Goal: Task Accomplishment & Management: Manage account settings

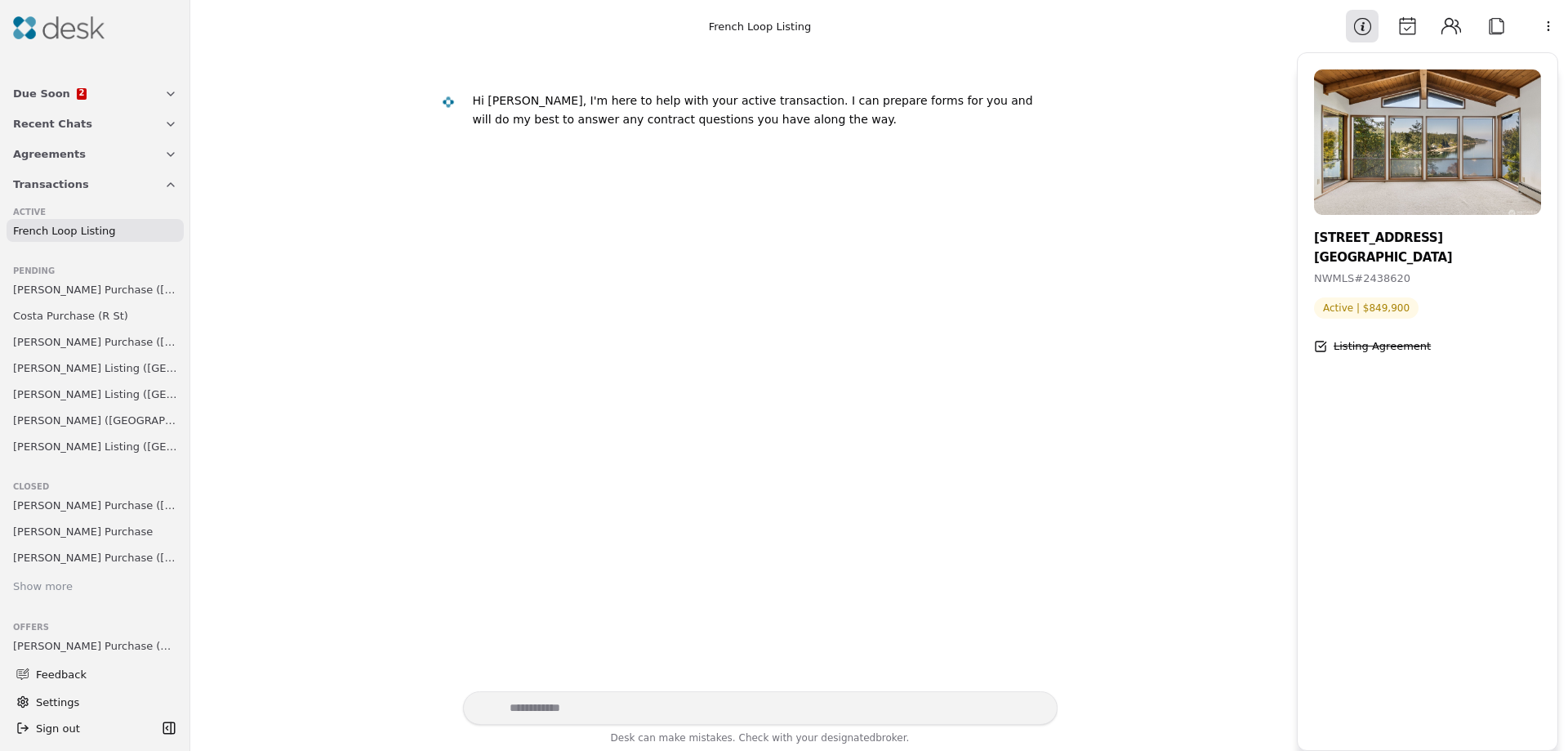
click at [42, 93] on span "Due Soon" at bounding box center [41, 93] width 57 height 17
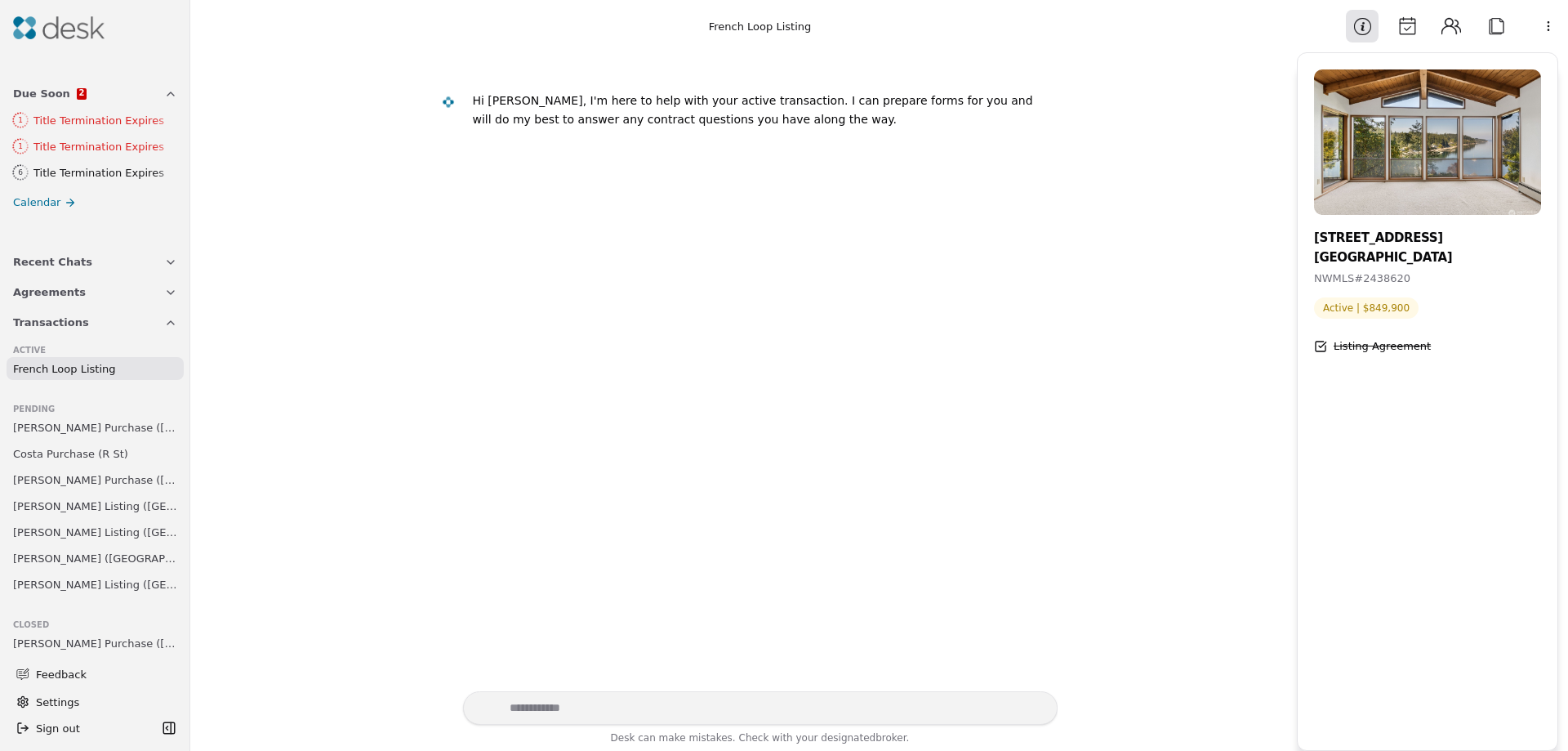
click at [44, 432] on span "[PERSON_NAME] Purchase ([GEOGRAPHIC_DATA])" at bounding box center [94, 427] width 164 height 17
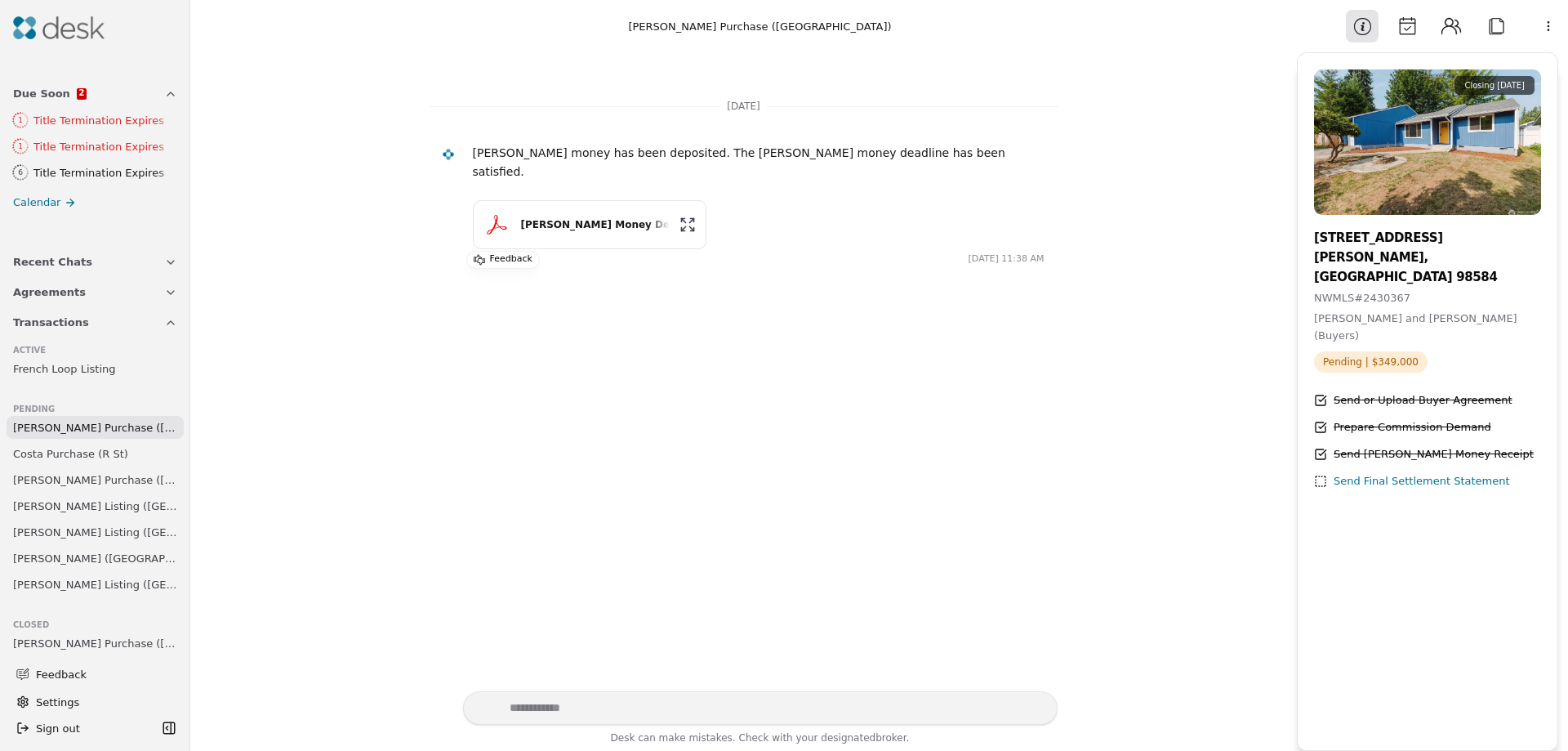
click at [48, 460] on span "Costa Purchase (R St)" at bounding box center [70, 453] width 115 height 17
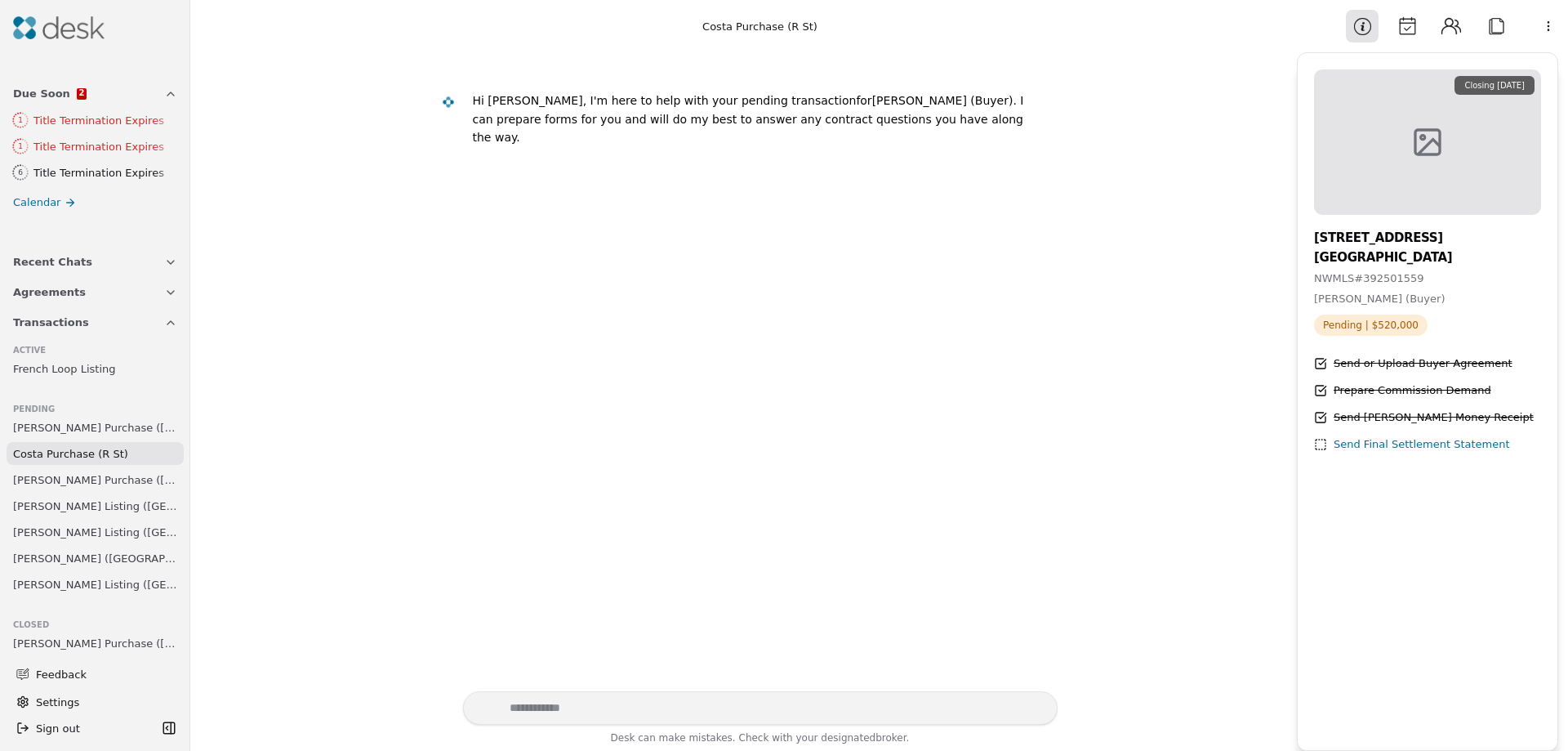
click at [55, 485] on span "[PERSON_NAME] Purchase ([GEOGRAPHIC_DATA])" at bounding box center [94, 479] width 164 height 17
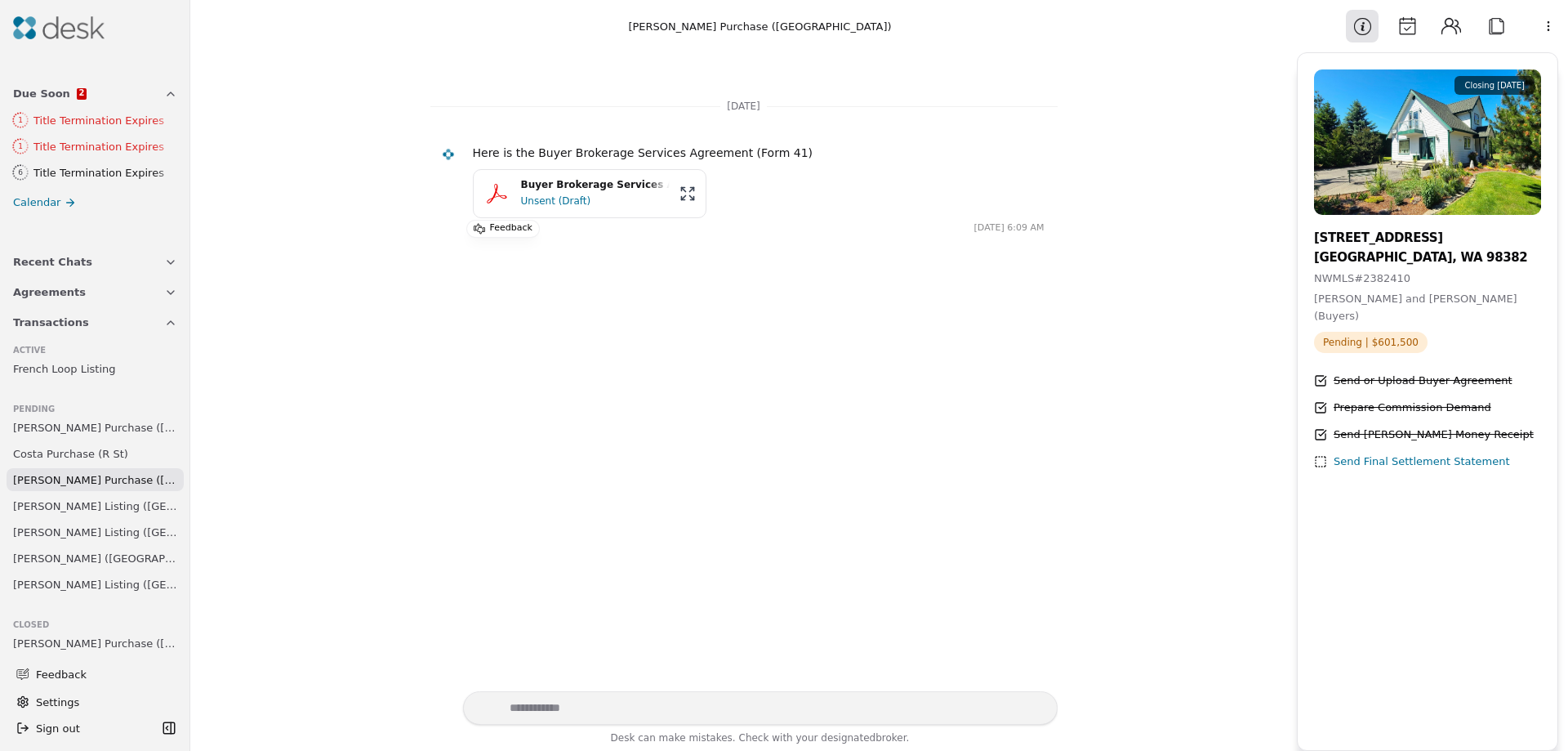
click at [58, 507] on span "[PERSON_NAME] Listing ([GEOGRAPHIC_DATA])" at bounding box center [94, 506] width 164 height 17
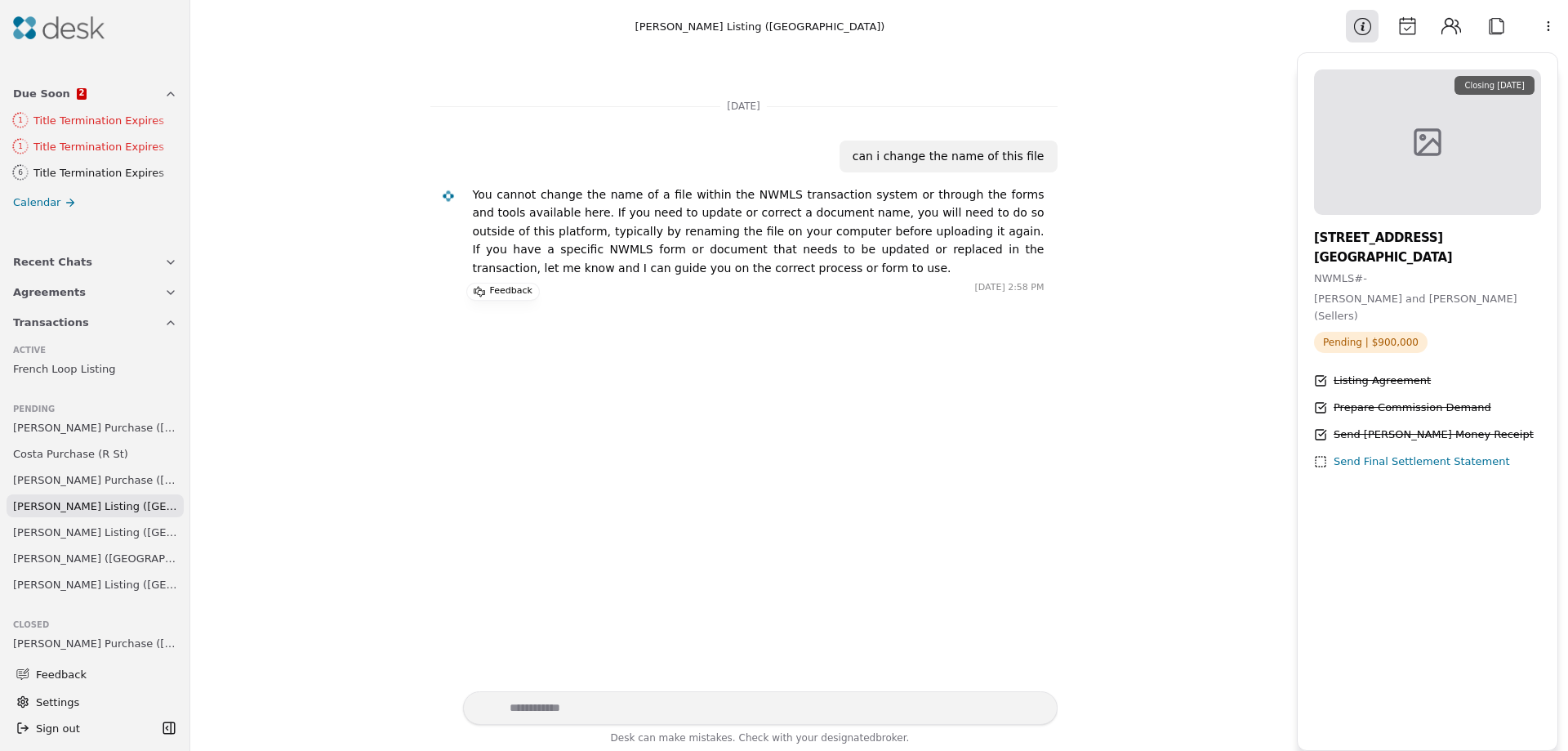
scroll to position [89, 0]
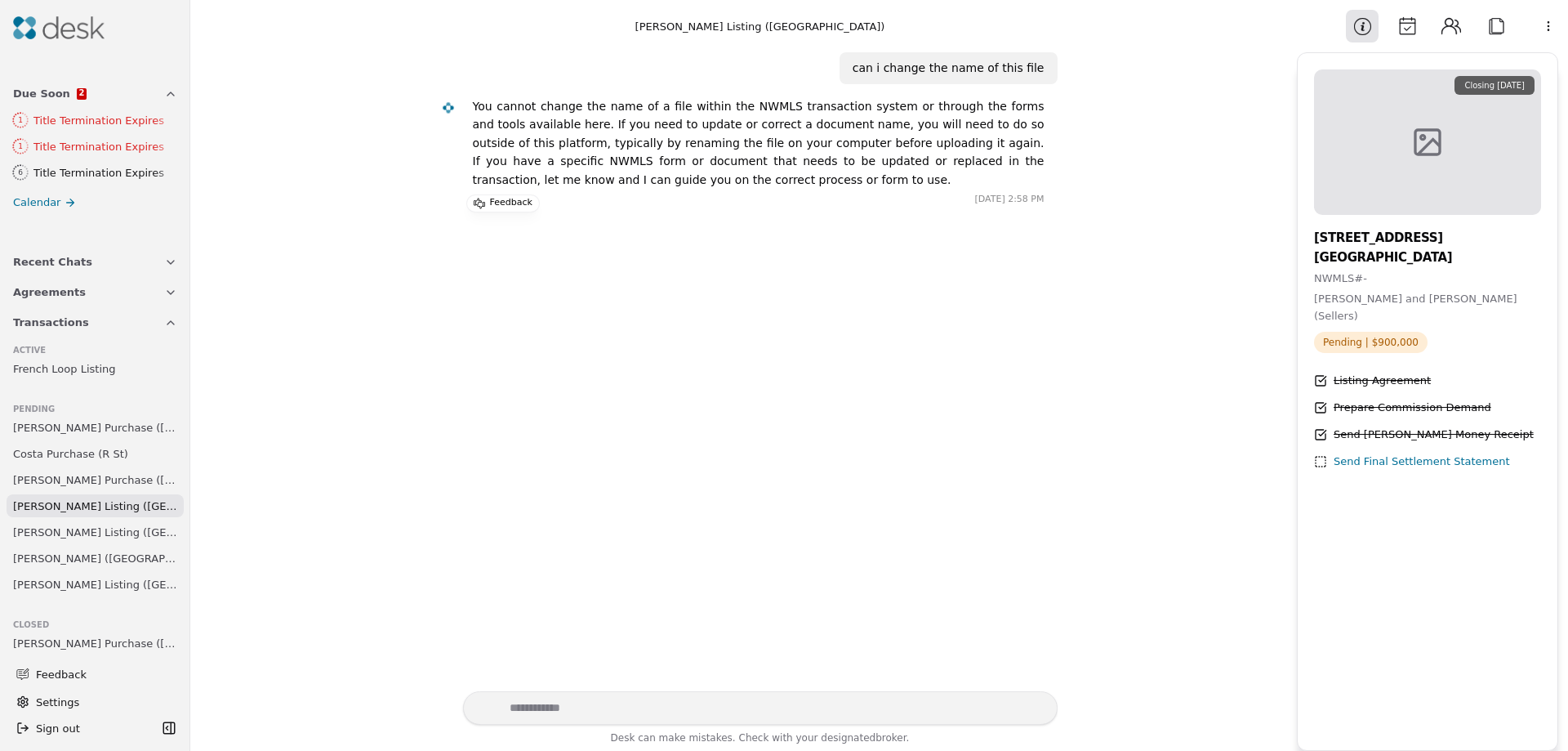
click at [58, 527] on span "[PERSON_NAME] Listing ([GEOGRAPHIC_DATA])" at bounding box center [94, 532] width 164 height 17
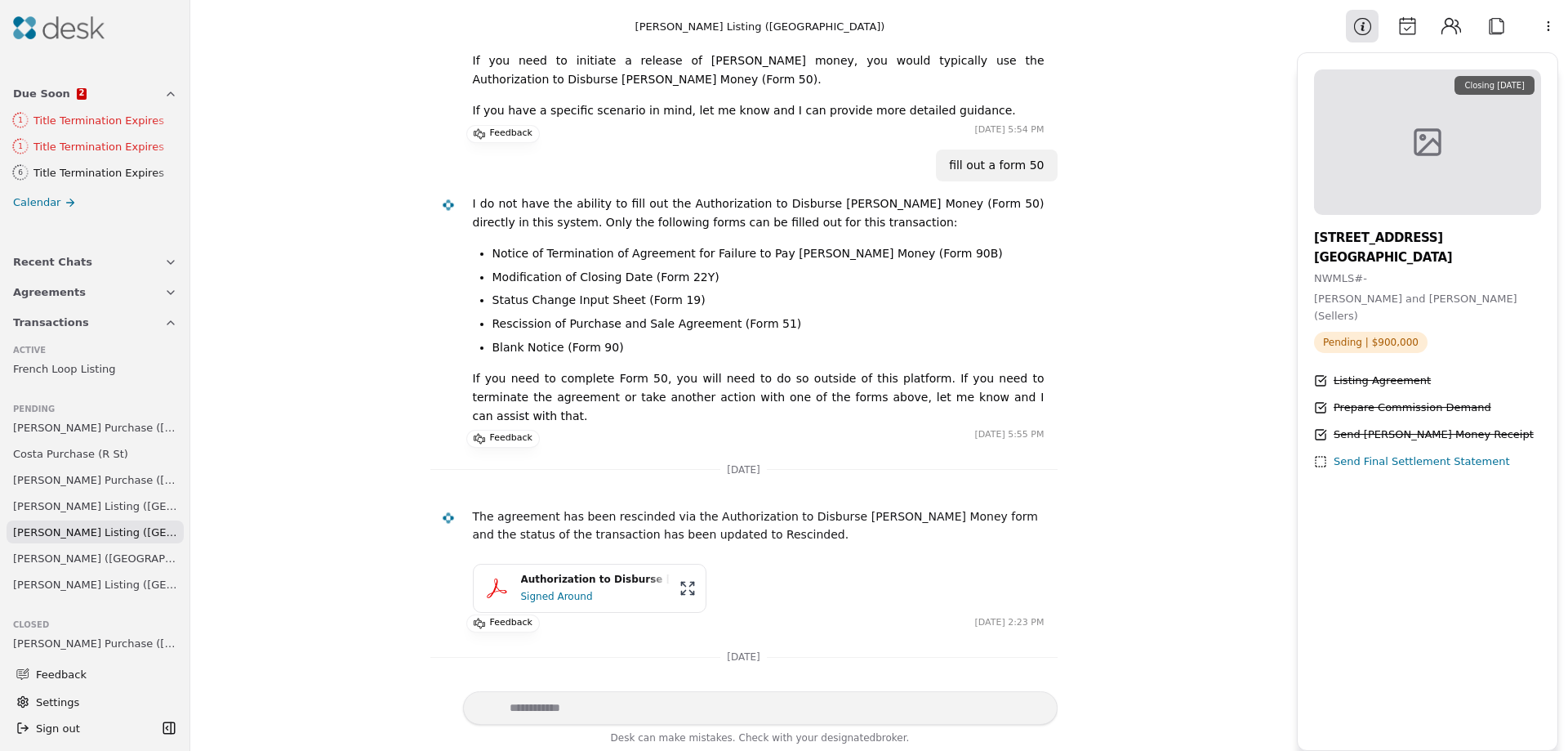
scroll to position [821, 0]
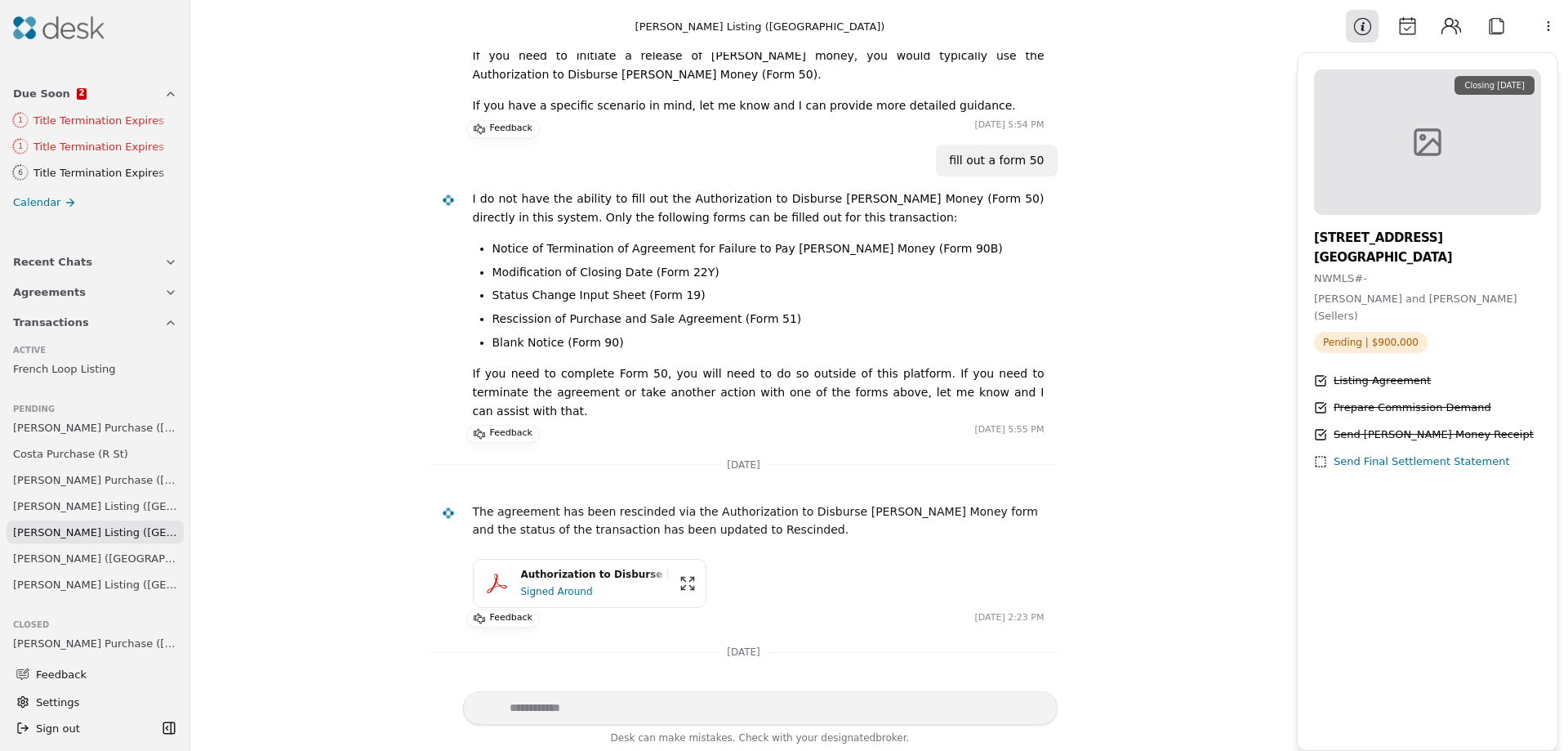
click at [61, 563] on span "[PERSON_NAME] ([GEOGRAPHIC_DATA])" at bounding box center [94, 558] width 164 height 17
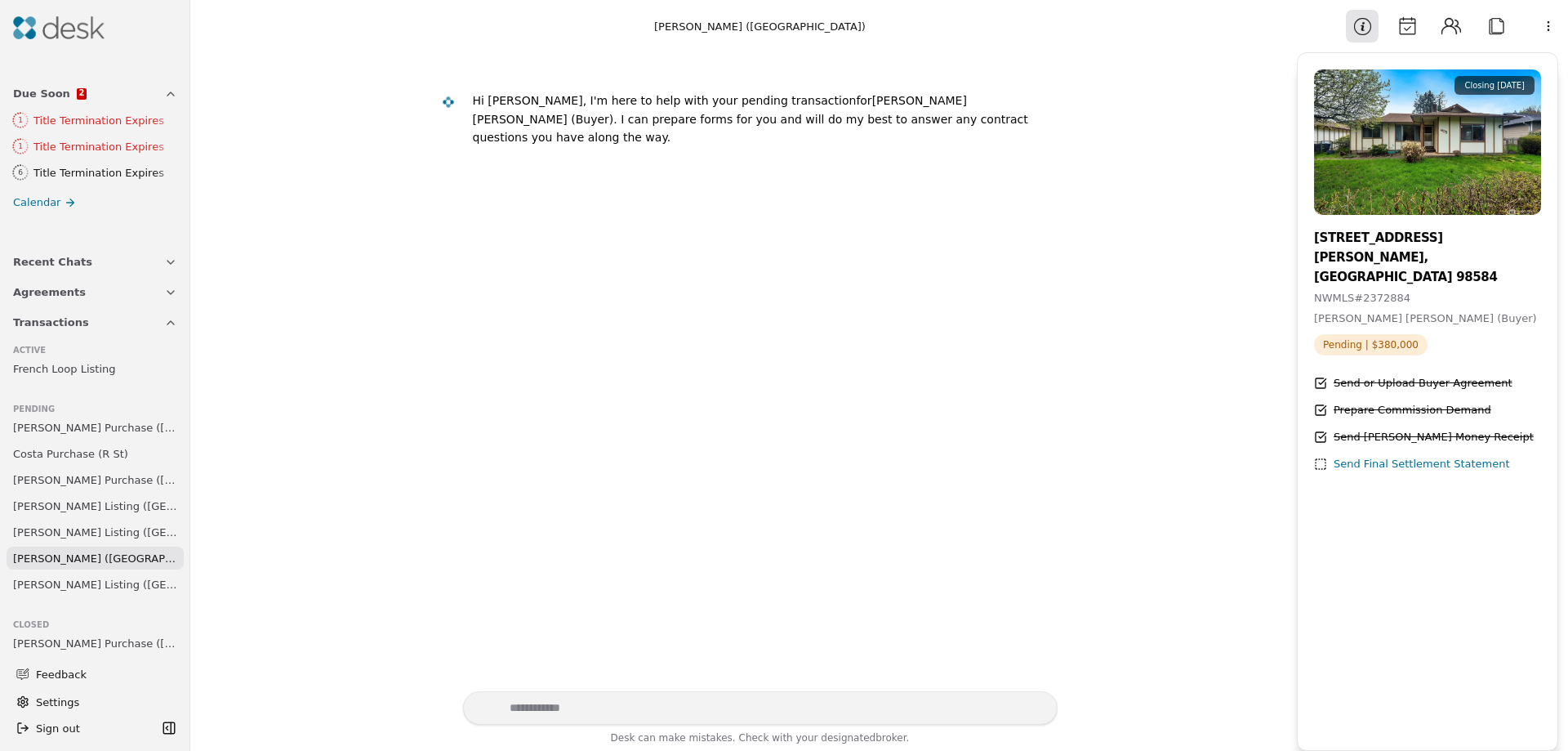
click at [58, 577] on span "[PERSON_NAME] Listing ([GEOGRAPHIC_DATA])" at bounding box center [94, 584] width 164 height 17
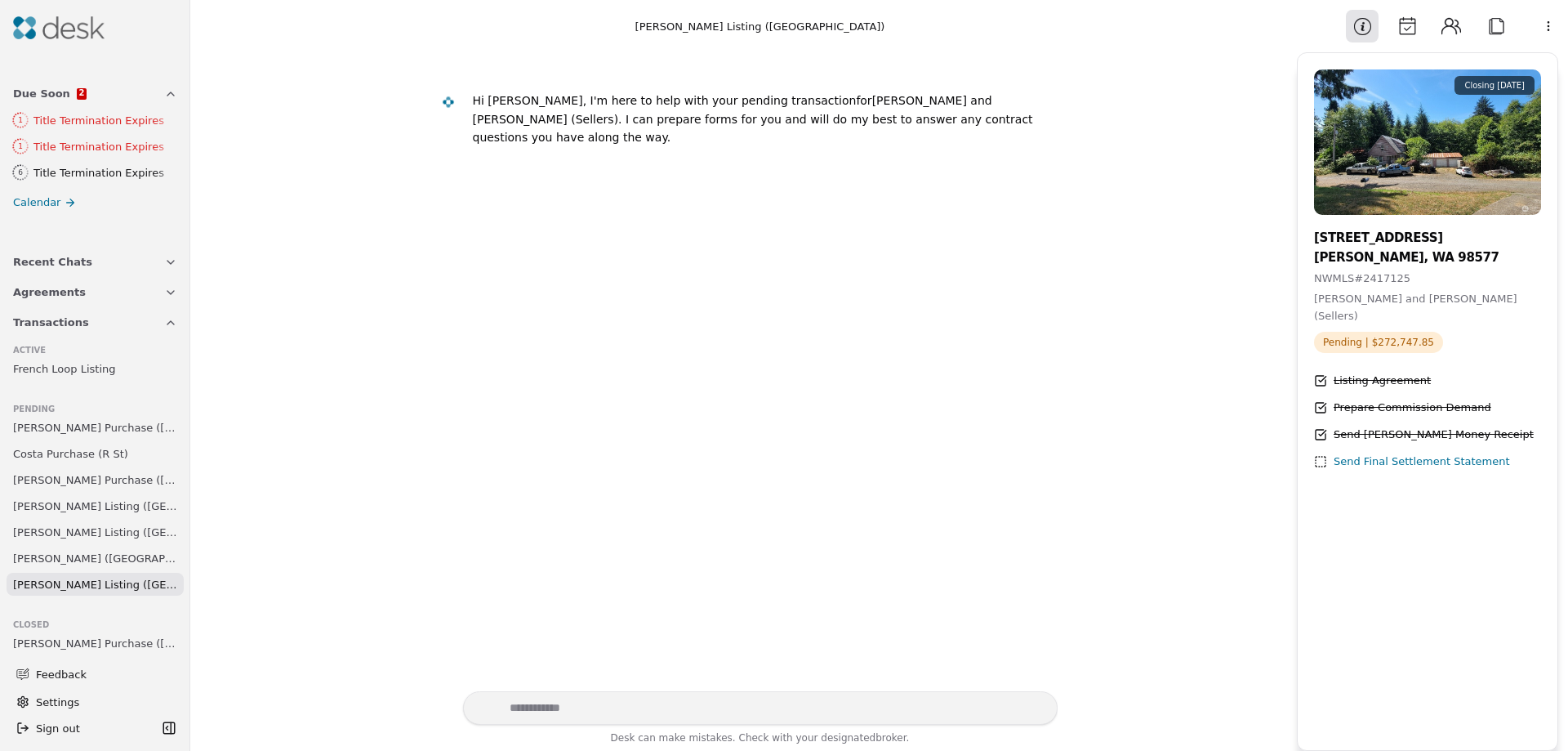
click at [59, 427] on span "[PERSON_NAME] Purchase ([GEOGRAPHIC_DATA])" at bounding box center [94, 427] width 164 height 17
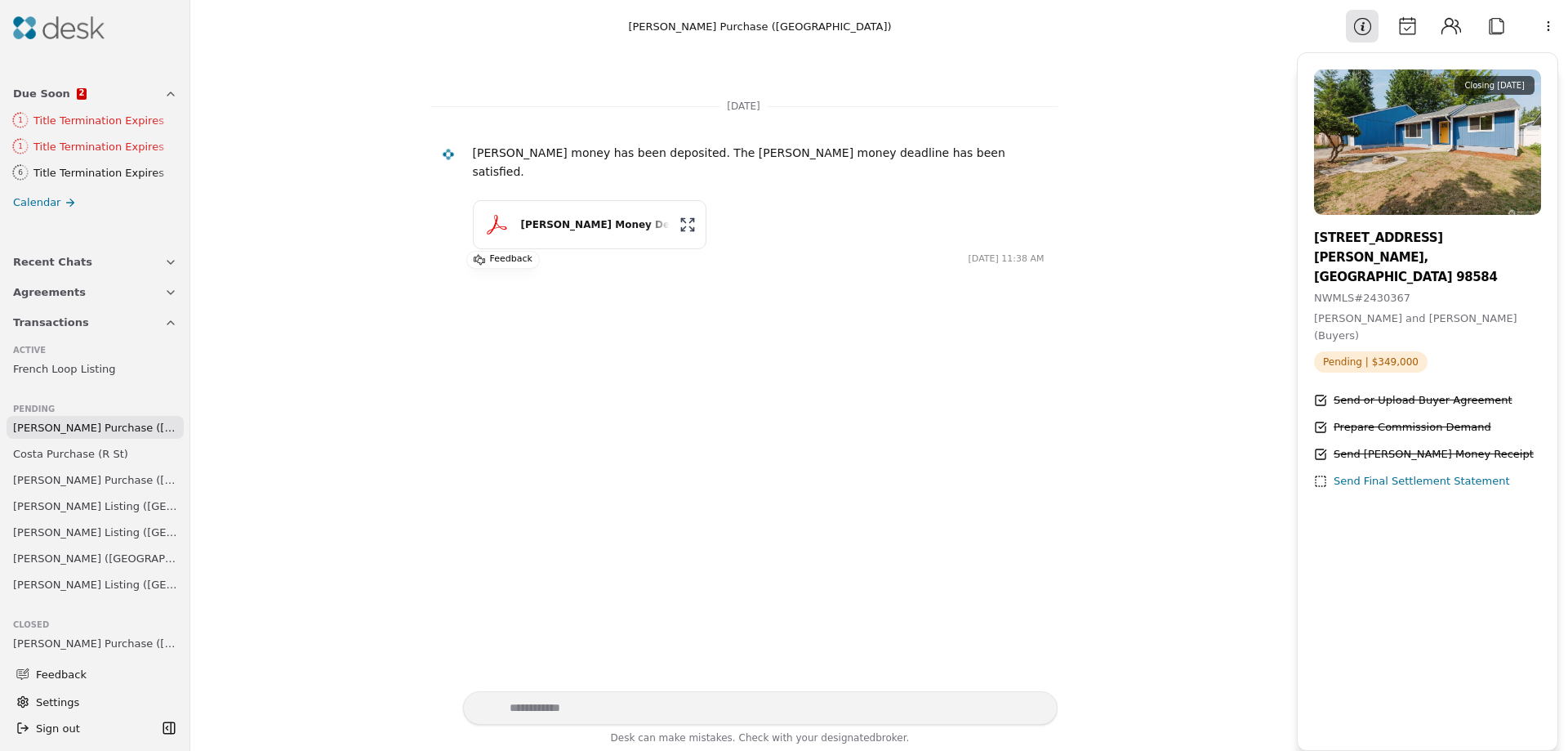
click at [60, 455] on span "Costa Purchase (R St)" at bounding box center [70, 453] width 115 height 17
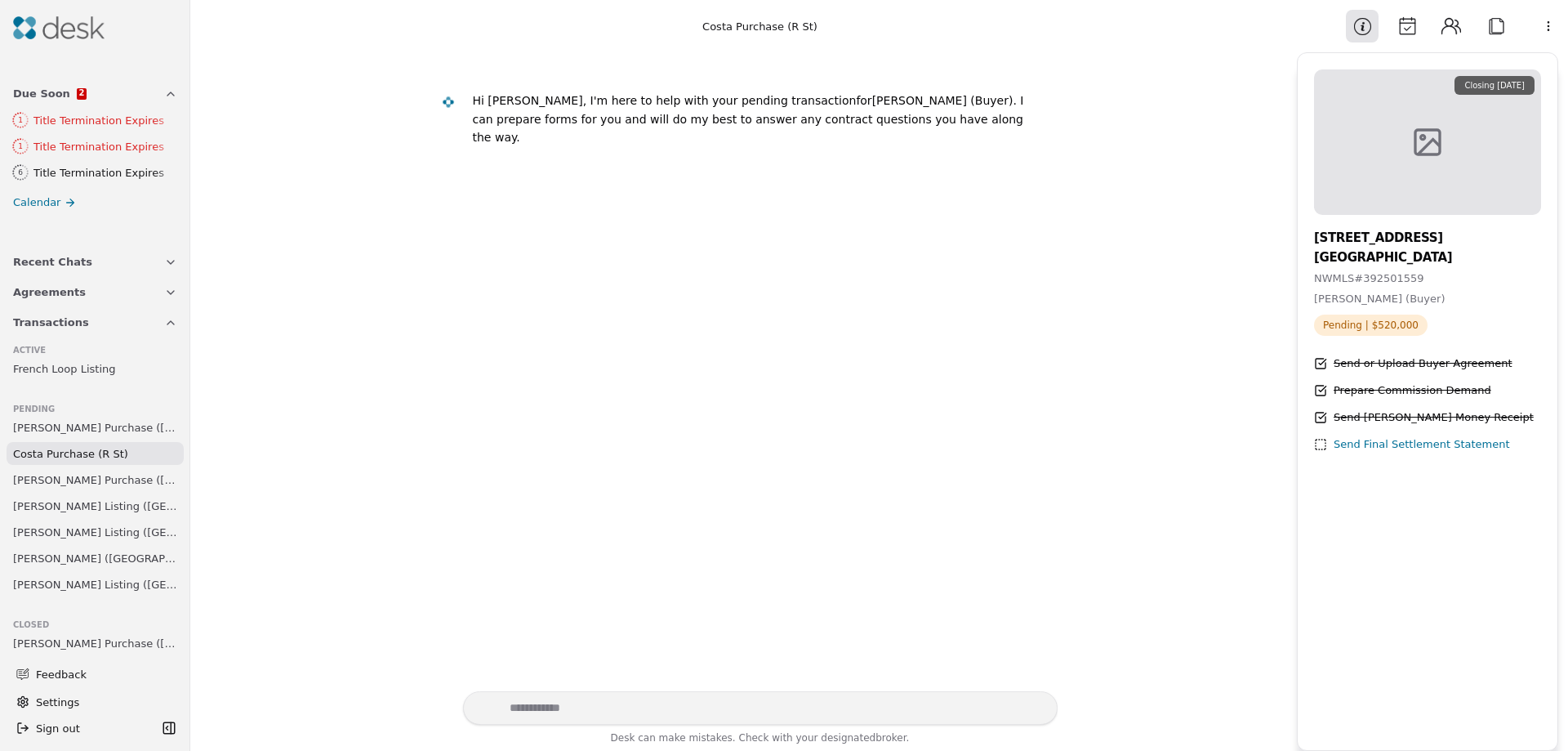
click at [62, 476] on span "[PERSON_NAME] Purchase ([GEOGRAPHIC_DATA])" at bounding box center [94, 479] width 164 height 17
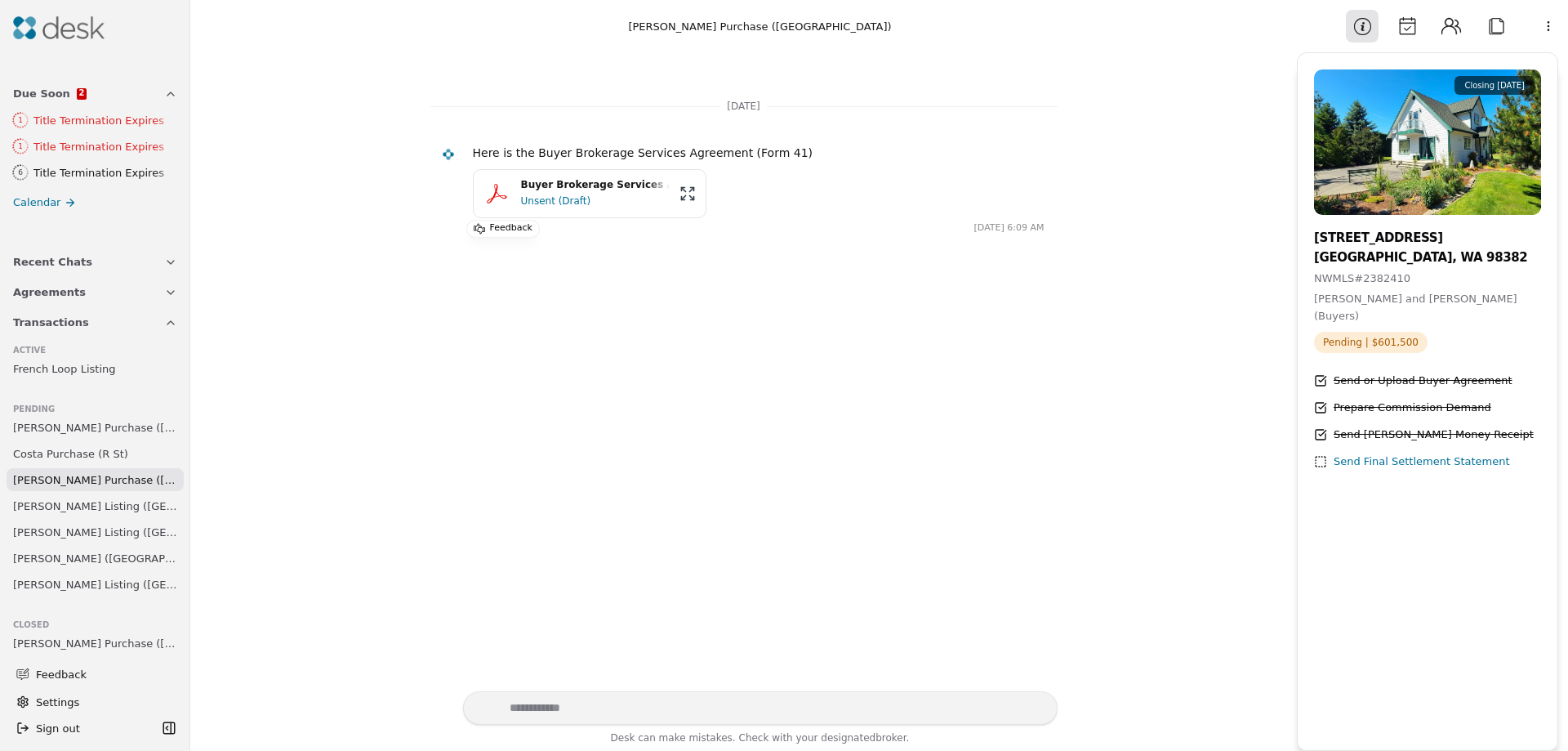
click at [64, 532] on span "[PERSON_NAME] Listing ([GEOGRAPHIC_DATA])" at bounding box center [94, 532] width 164 height 17
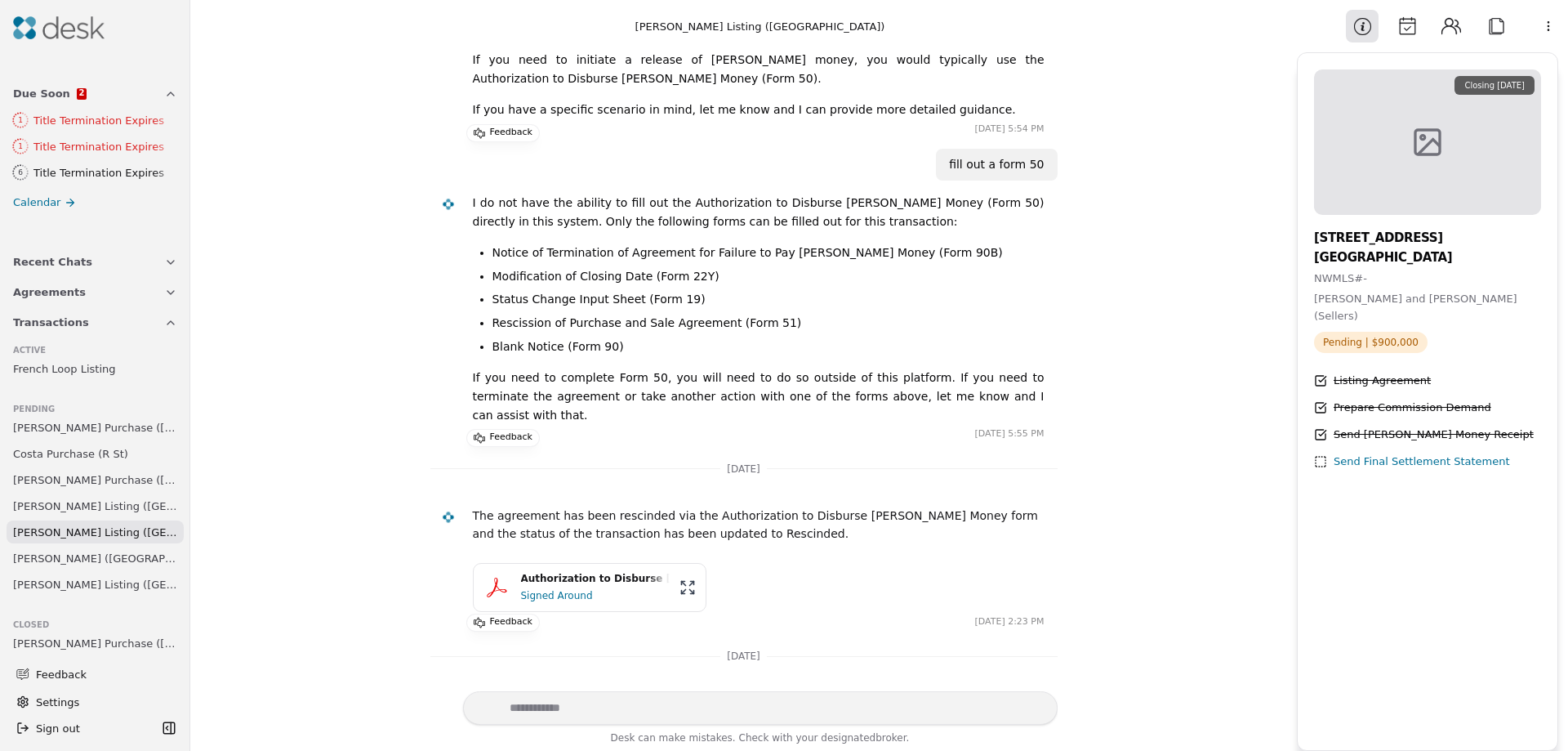
scroll to position [821, 0]
click at [87, 482] on span "[PERSON_NAME] Purchase ([GEOGRAPHIC_DATA])" at bounding box center [94, 479] width 164 height 17
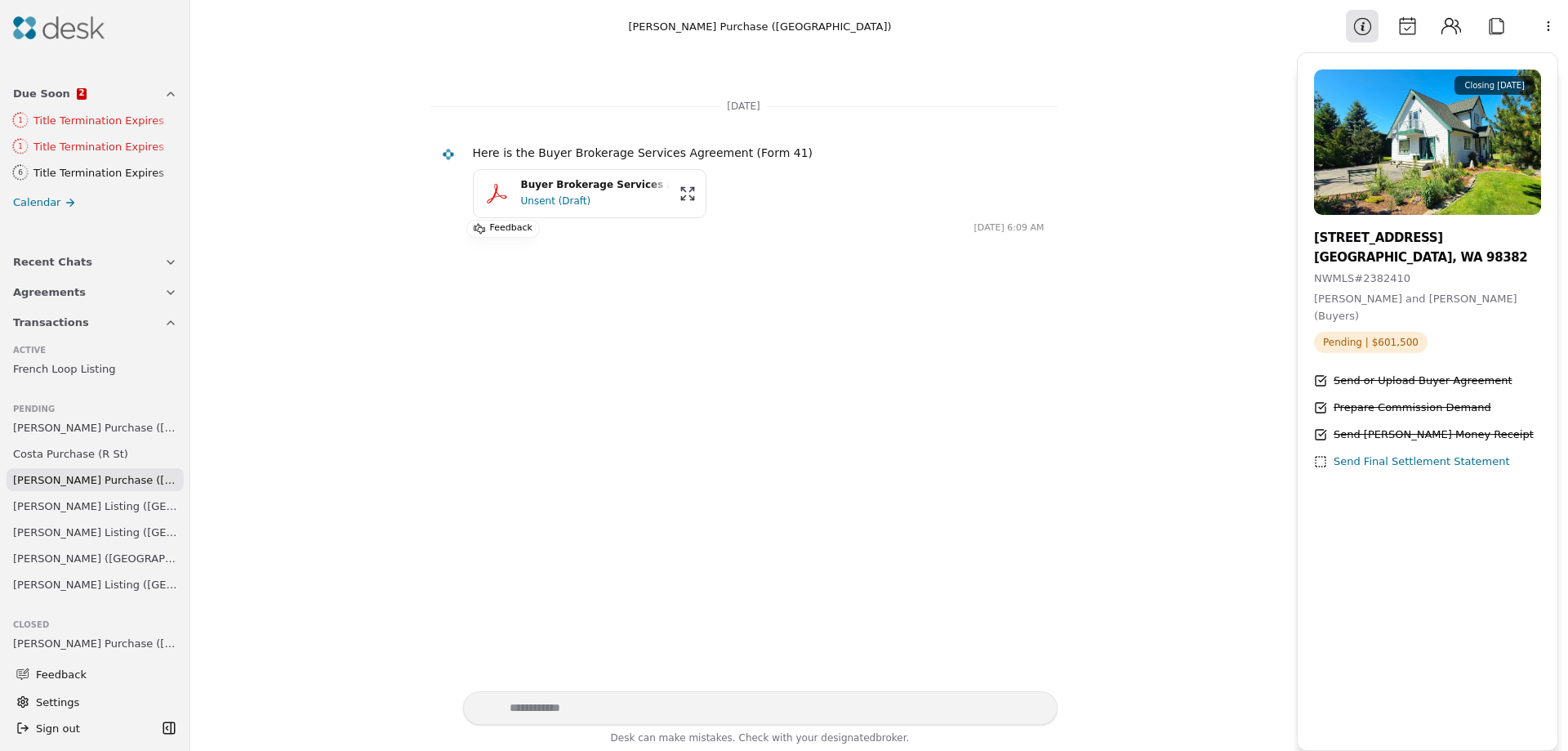
click at [164, 259] on icon "button" at bounding box center [170, 262] width 13 height 13
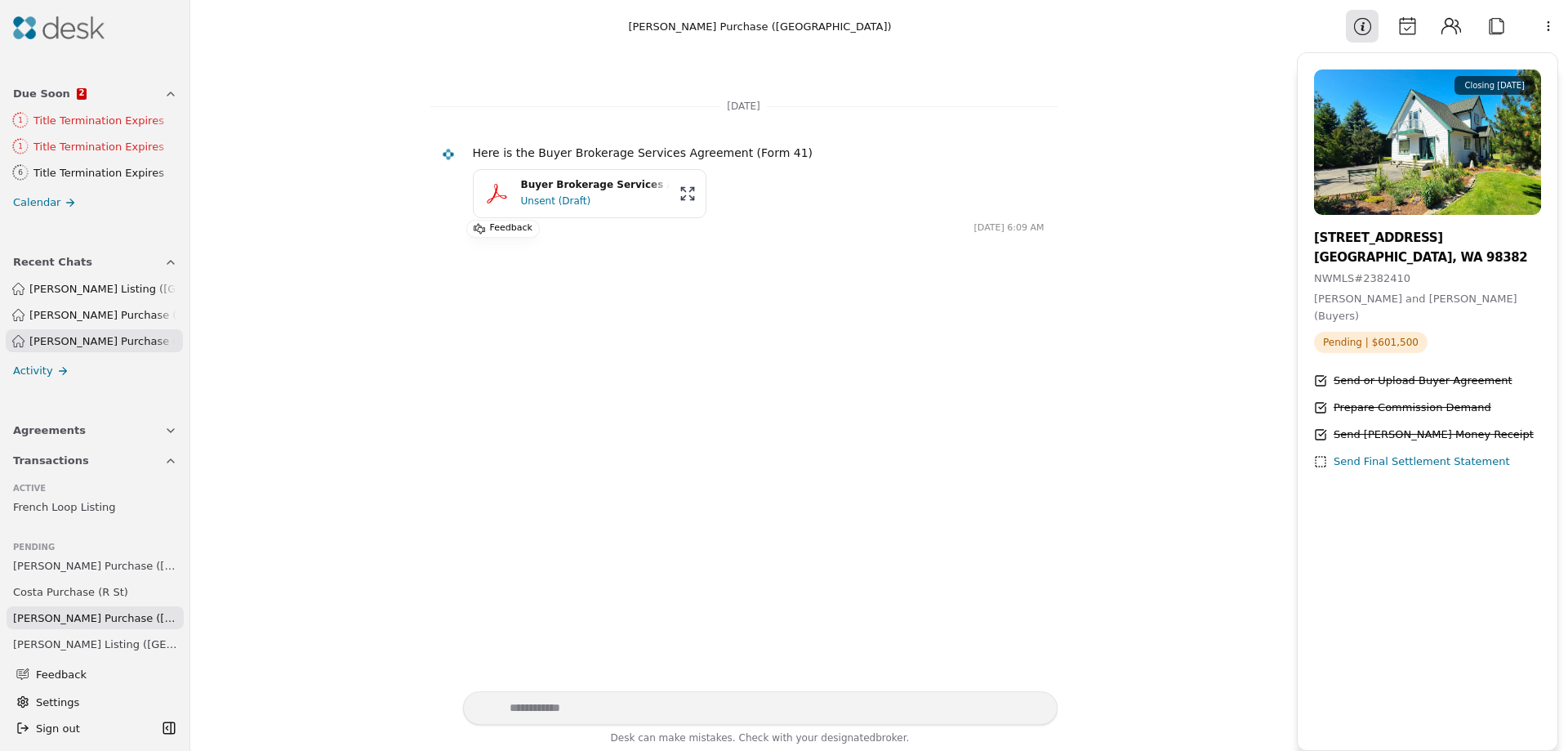
click at [164, 259] on icon "button" at bounding box center [170, 262] width 13 height 13
